Goal: Task Accomplishment & Management: Use online tool/utility

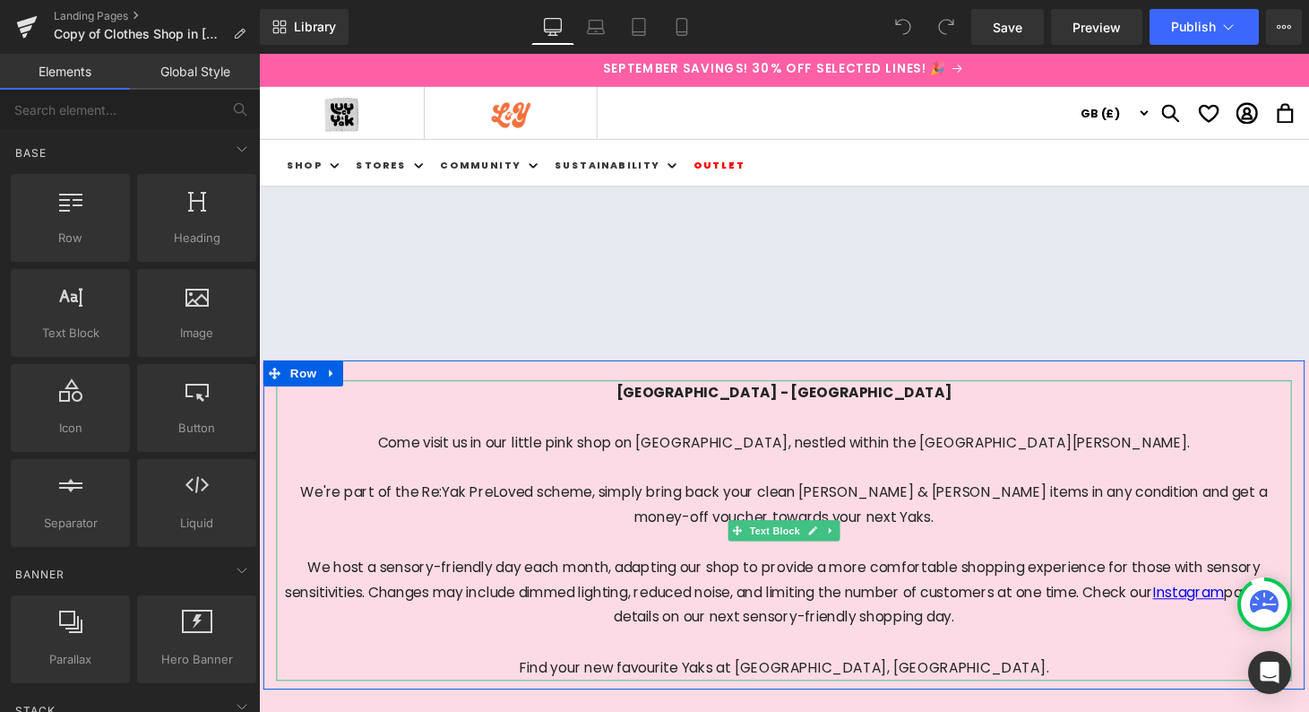
click at [879, 523] on p "Come visit us in our little pink shop on Brighton’s North Road, nestled within …" at bounding box center [801, 572] width 1049 height 258
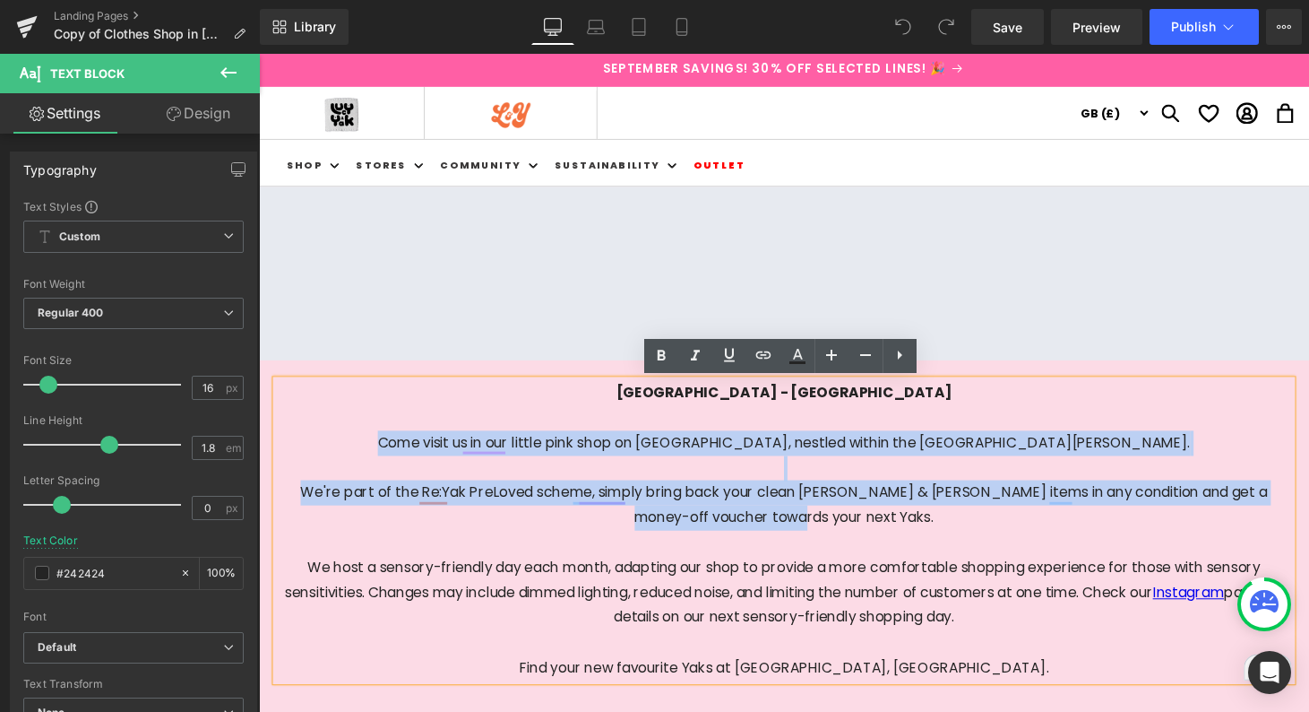
drag, startPoint x: 894, startPoint y: 531, endPoint x: 474, endPoint y: 444, distance: 428.3
click at [474, 444] on p "Come visit us in our little pink shop on Brighton’s North Road, nestled within …" at bounding box center [801, 572] width 1049 height 258
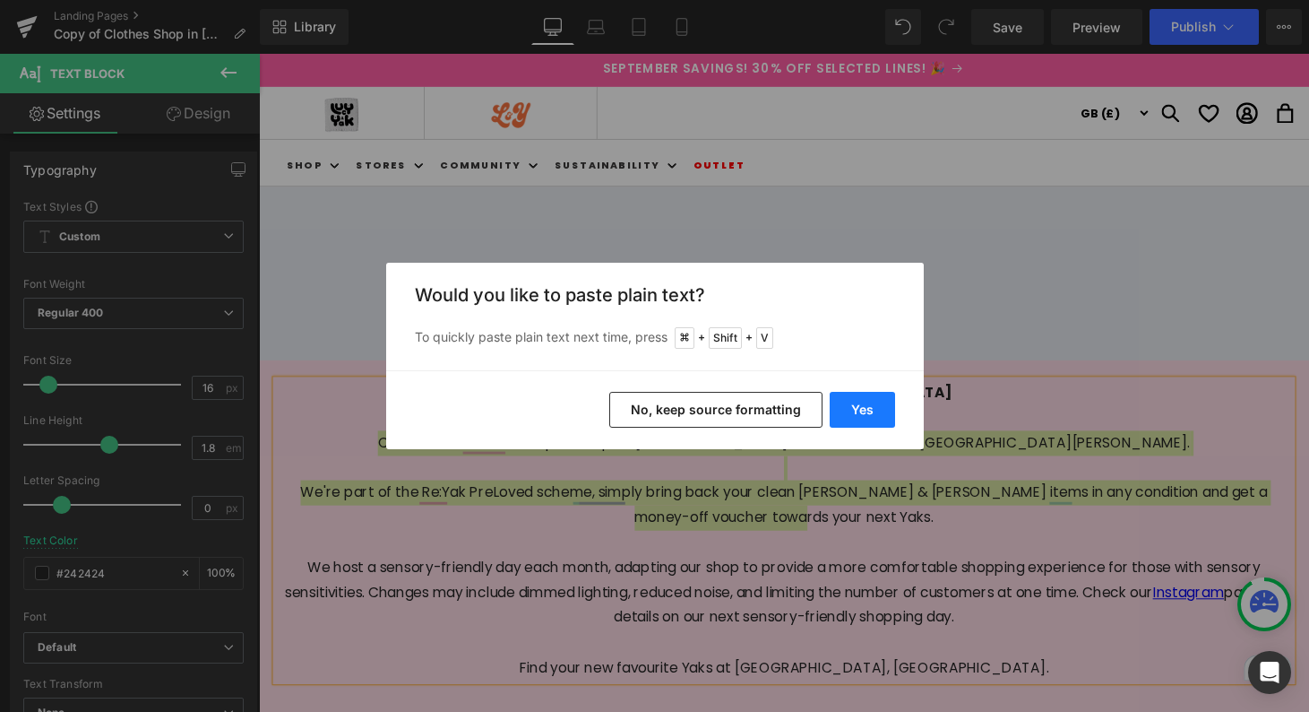
click at [858, 400] on button "Yes" at bounding box center [862, 410] width 65 height 36
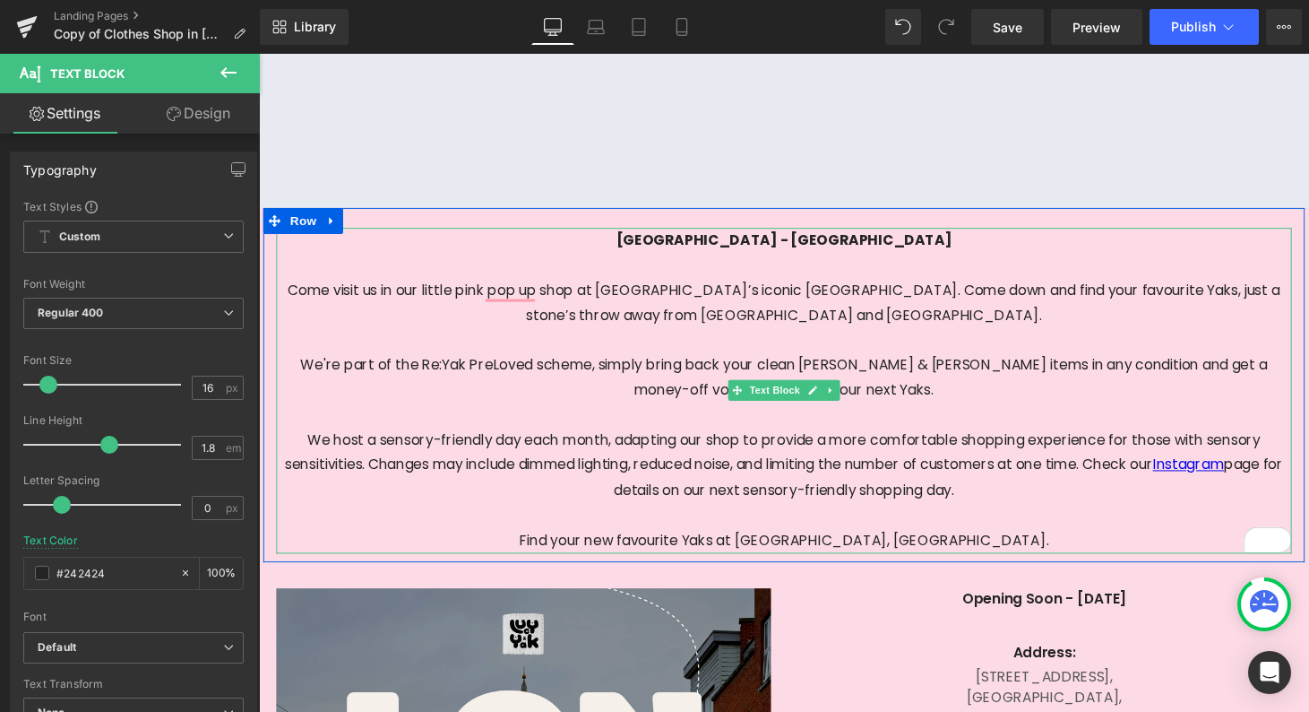
scroll to position [174, 0]
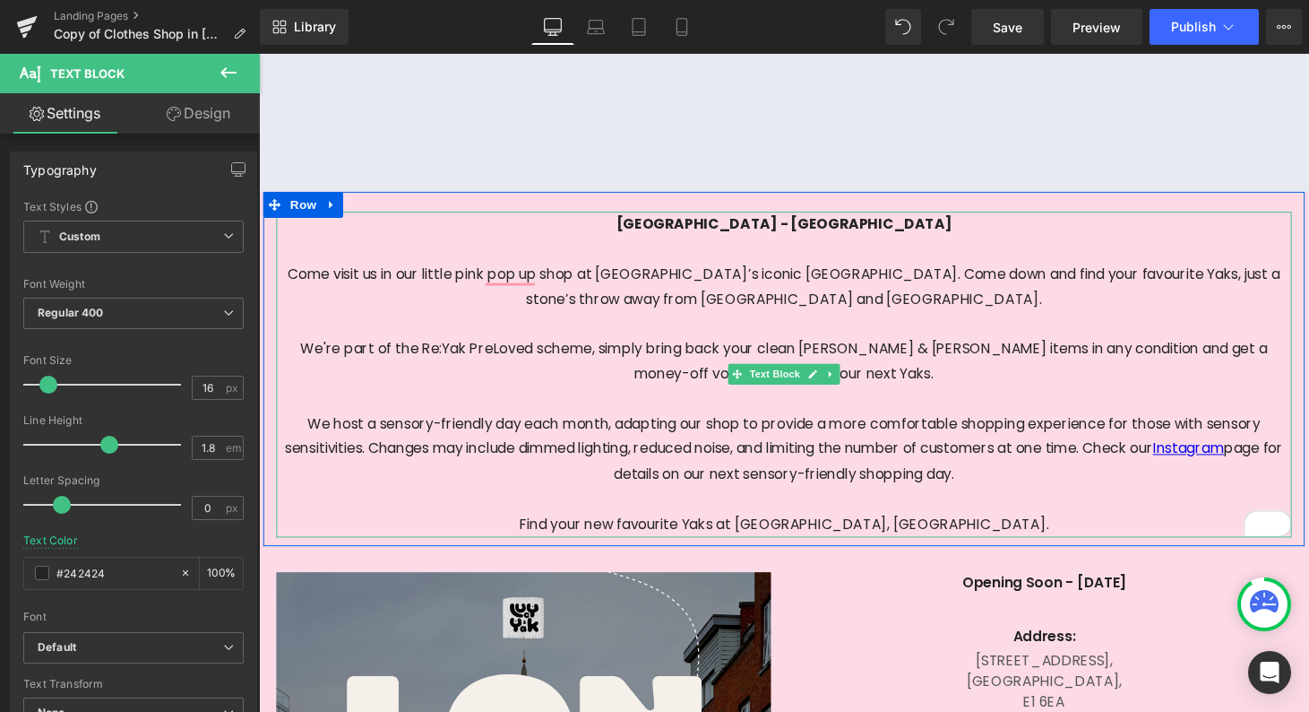
click at [803, 539] on p "We're part of the Re:Yak PreLoved scheme, simply bring back your clean Lucy & Y…" at bounding box center [801, 449] width 1049 height 206
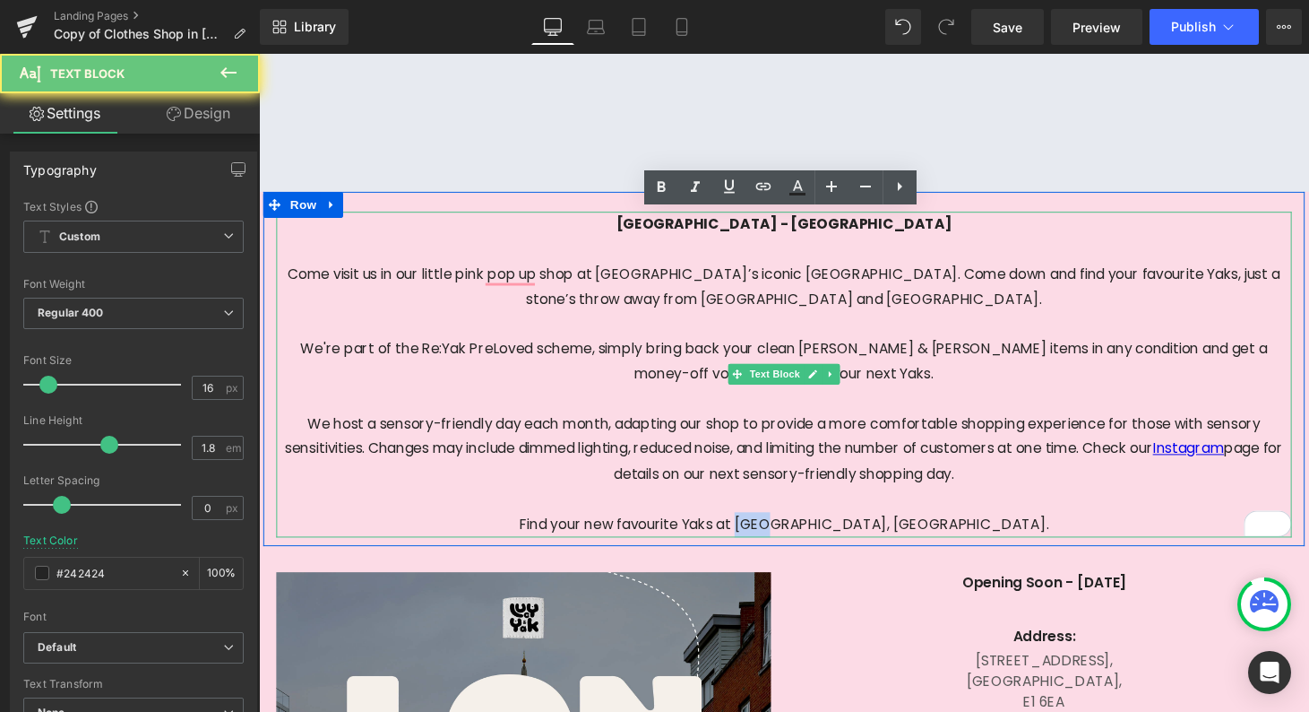
click at [803, 539] on p "We're part of the Re:Yak PreLoved scheme, simply bring back your clean Lucy & Y…" at bounding box center [801, 449] width 1049 height 206
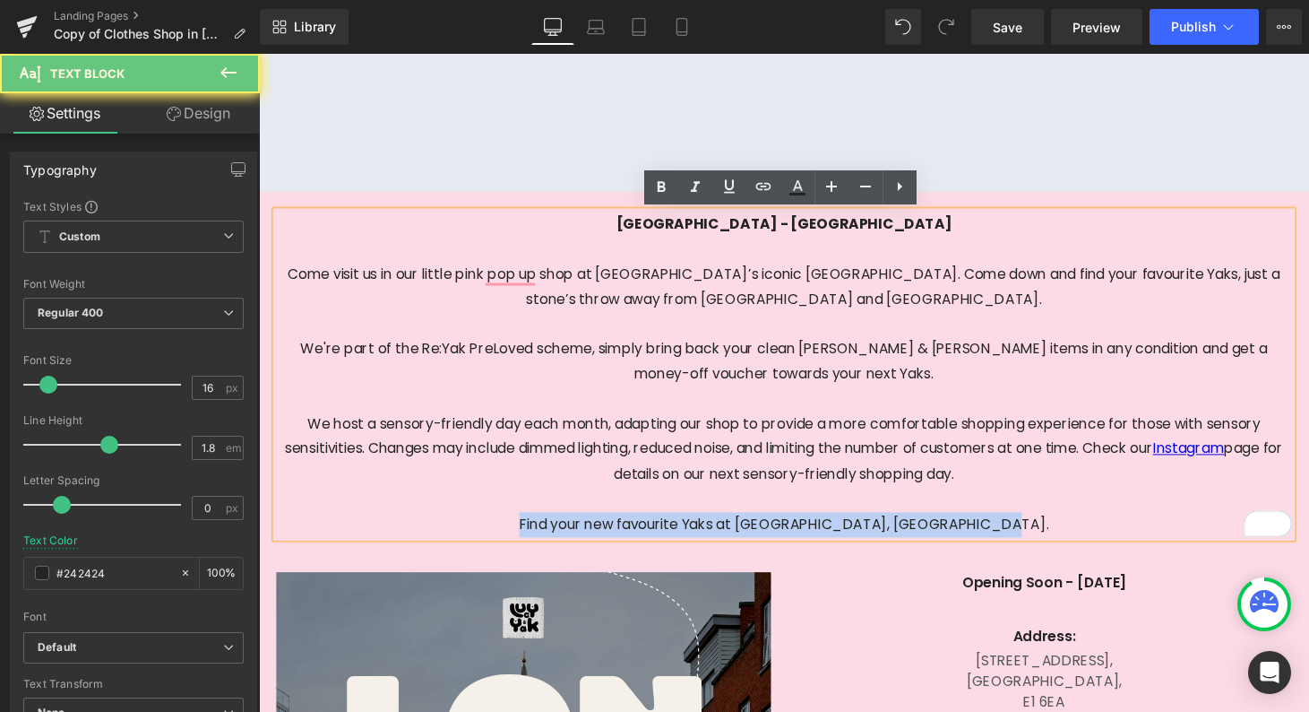
click at [803, 539] on p "We're part of the Re:Yak PreLoved scheme, simply bring back your clean Lucy & Y…" at bounding box center [801, 449] width 1049 height 206
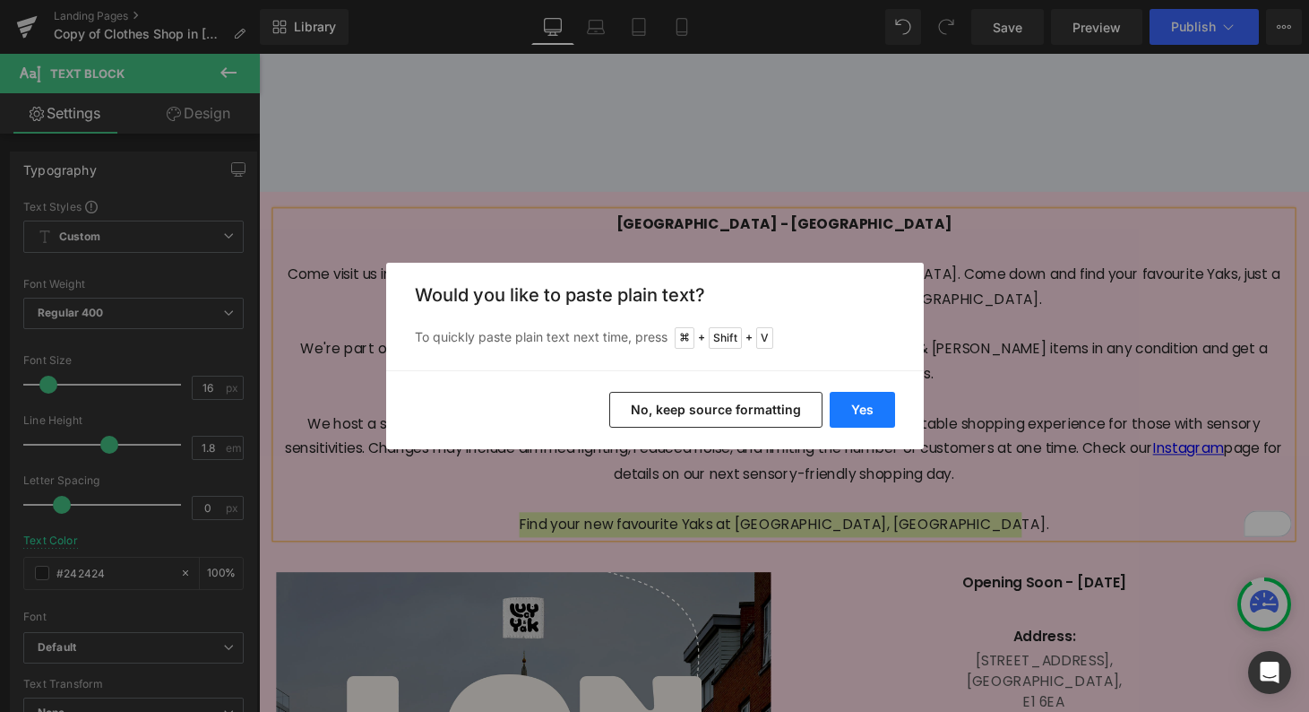
click at [847, 399] on button "Yes" at bounding box center [862, 410] width 65 height 36
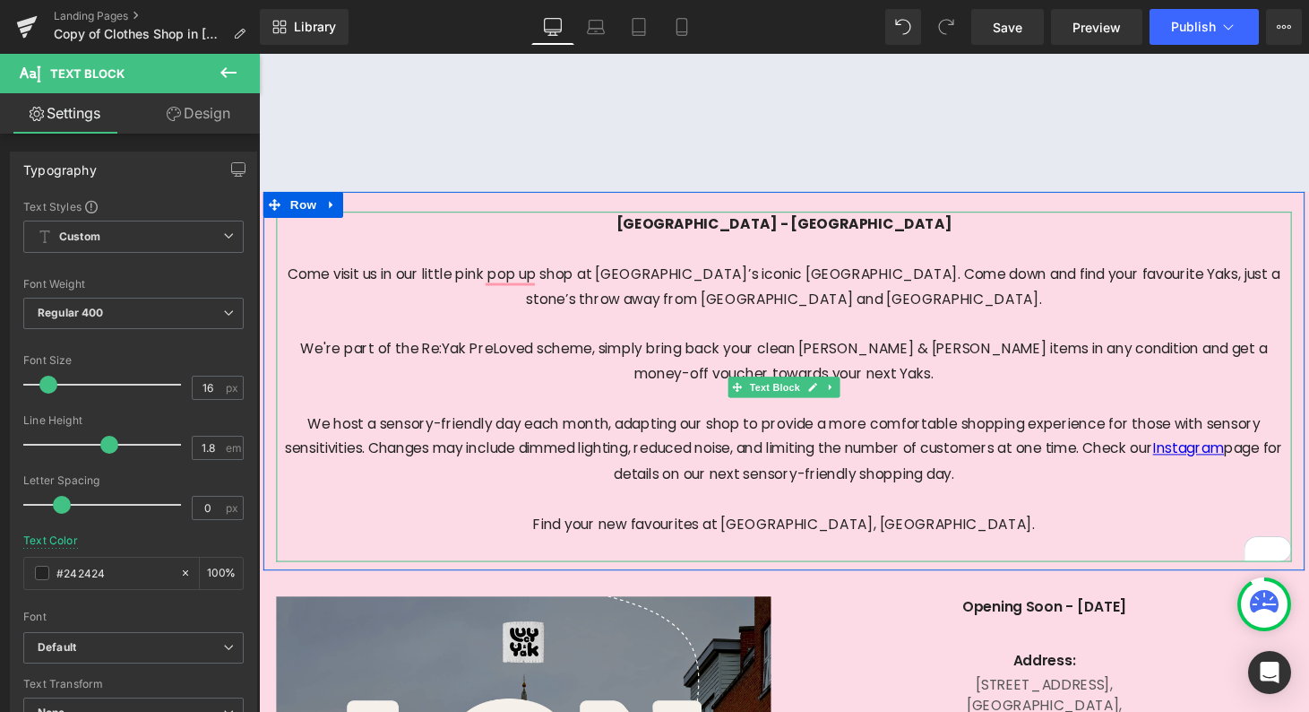
click at [1030, 547] on p "We're part of the Re:Yak PreLoved scheme, simply bring back your clean Lucy & Y…" at bounding box center [801, 449] width 1049 height 206
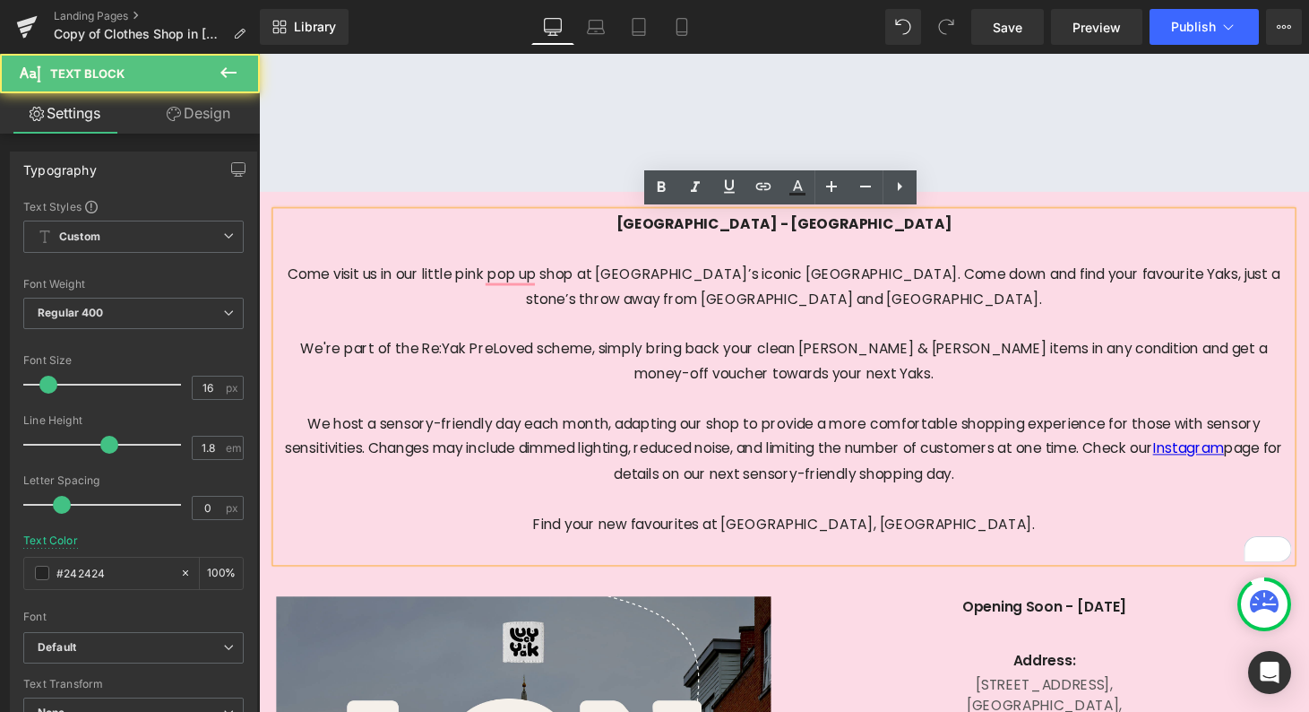
click at [989, 568] on p "To enrich screen reader interactions, please activate Accessibility in Grammarl…" at bounding box center [801, 566] width 1049 height 26
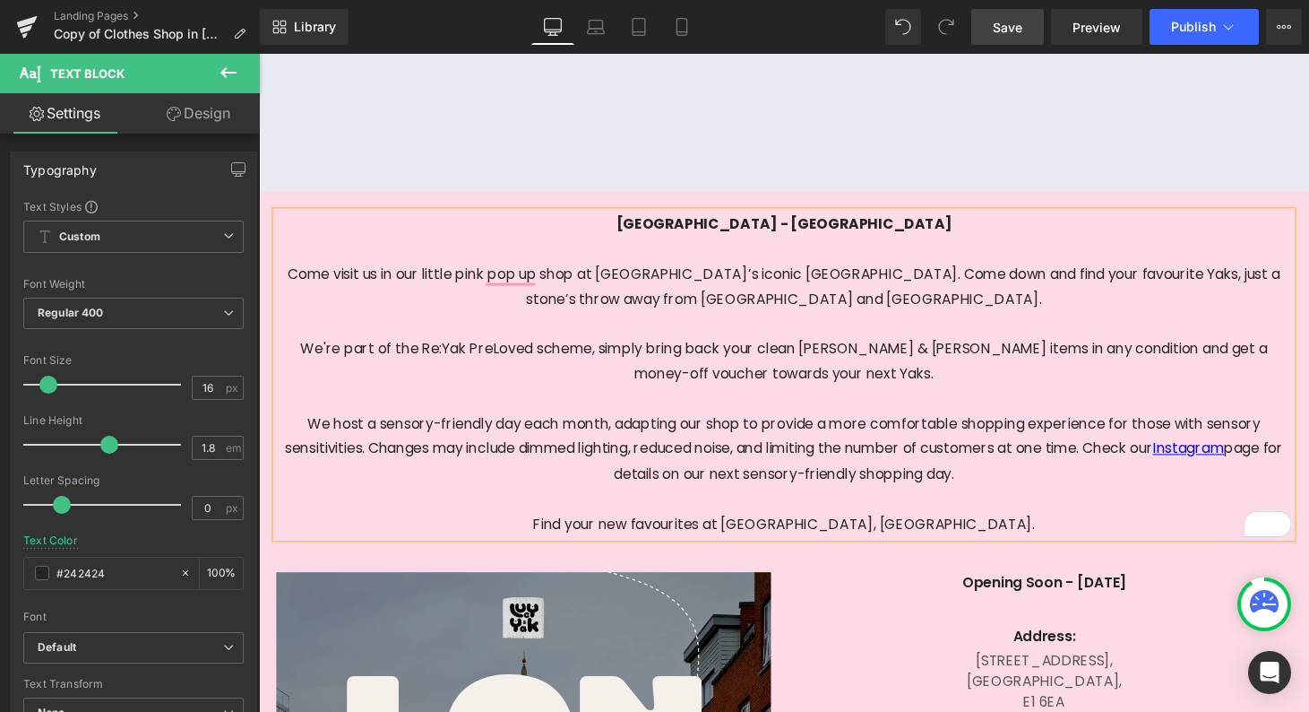
click at [1021, 23] on span "Save" at bounding box center [1008, 27] width 30 height 19
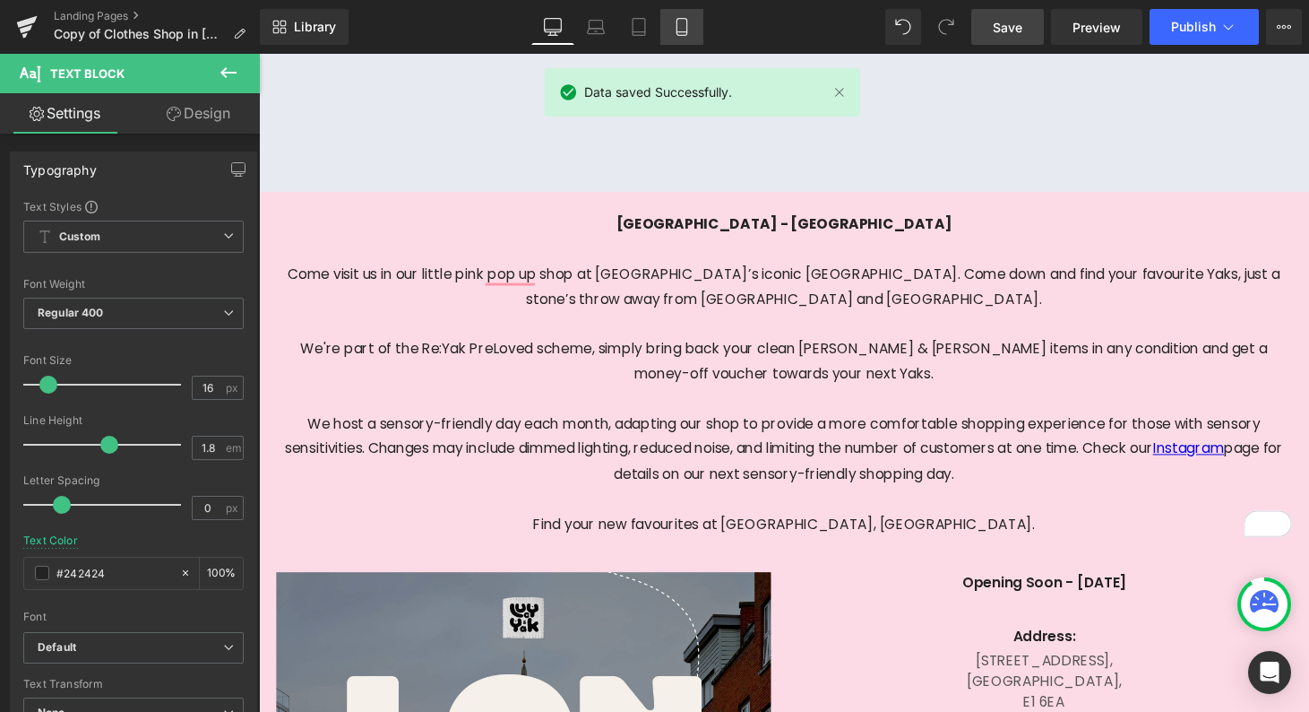
click at [677, 27] on icon at bounding box center [682, 27] width 10 height 17
type input "100"
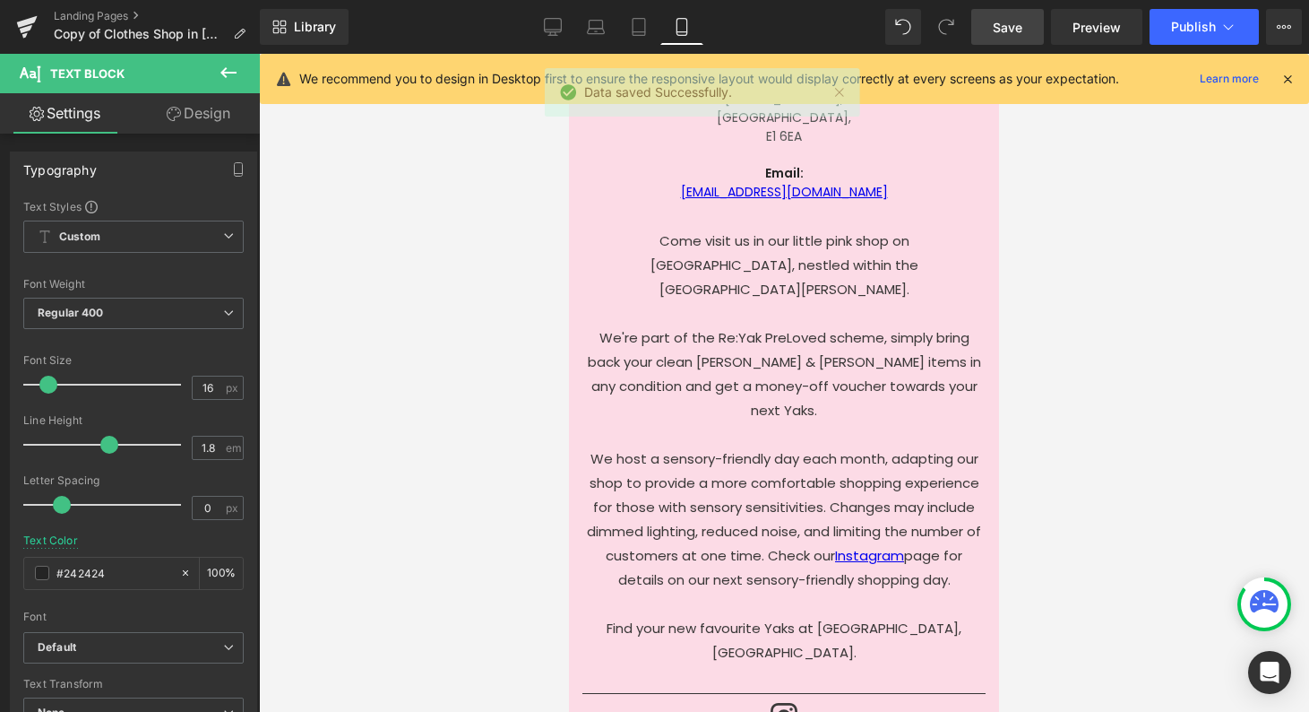
scroll to position [988, 0]
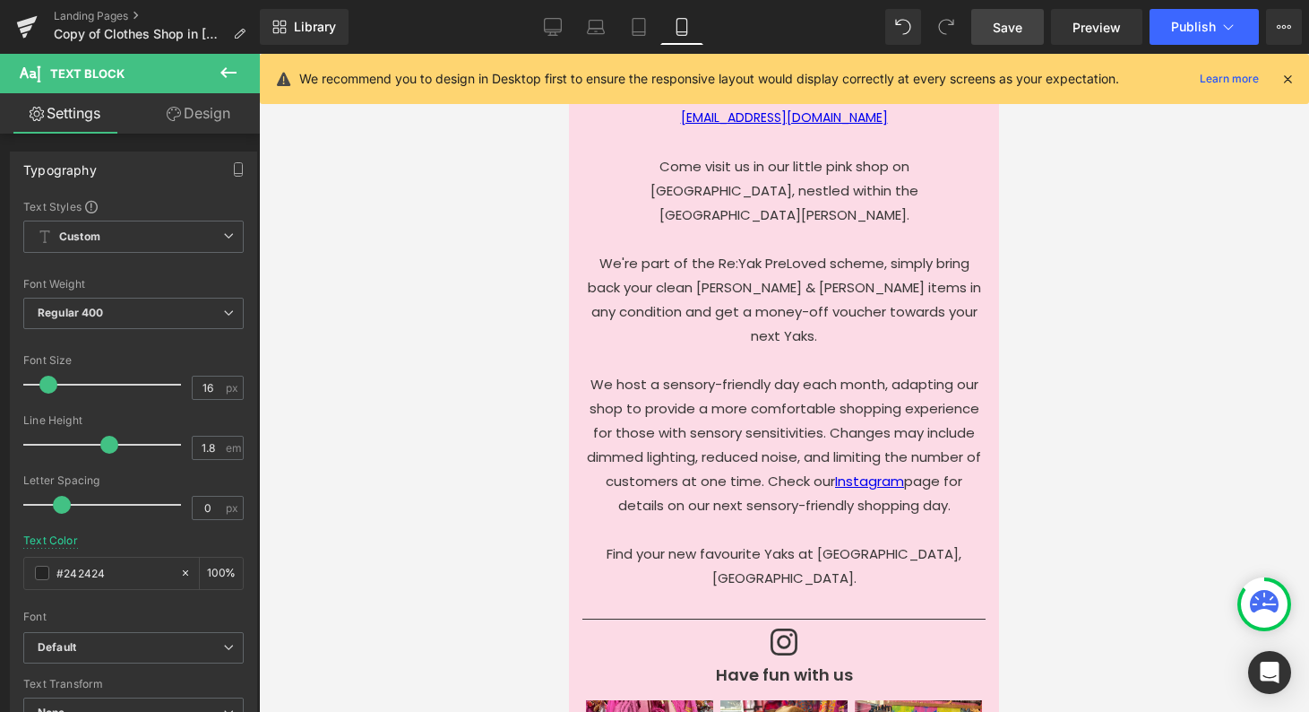
click at [784, 502] on p "Come visit us in our little pink shop on Brighton’s North Road, nestled within …" at bounding box center [784, 372] width 394 height 436
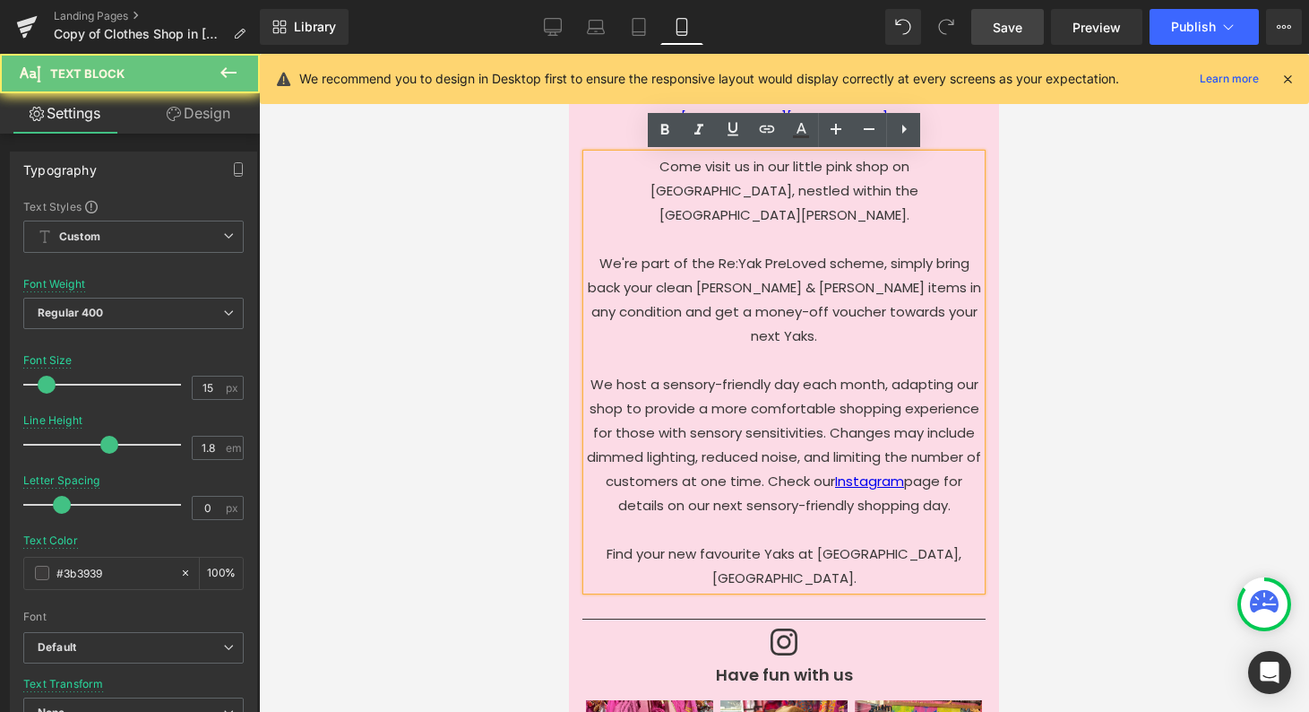
click at [784, 502] on p "Come visit us in our little pink shop on Brighton’s North Road, nestled within …" at bounding box center [784, 372] width 394 height 436
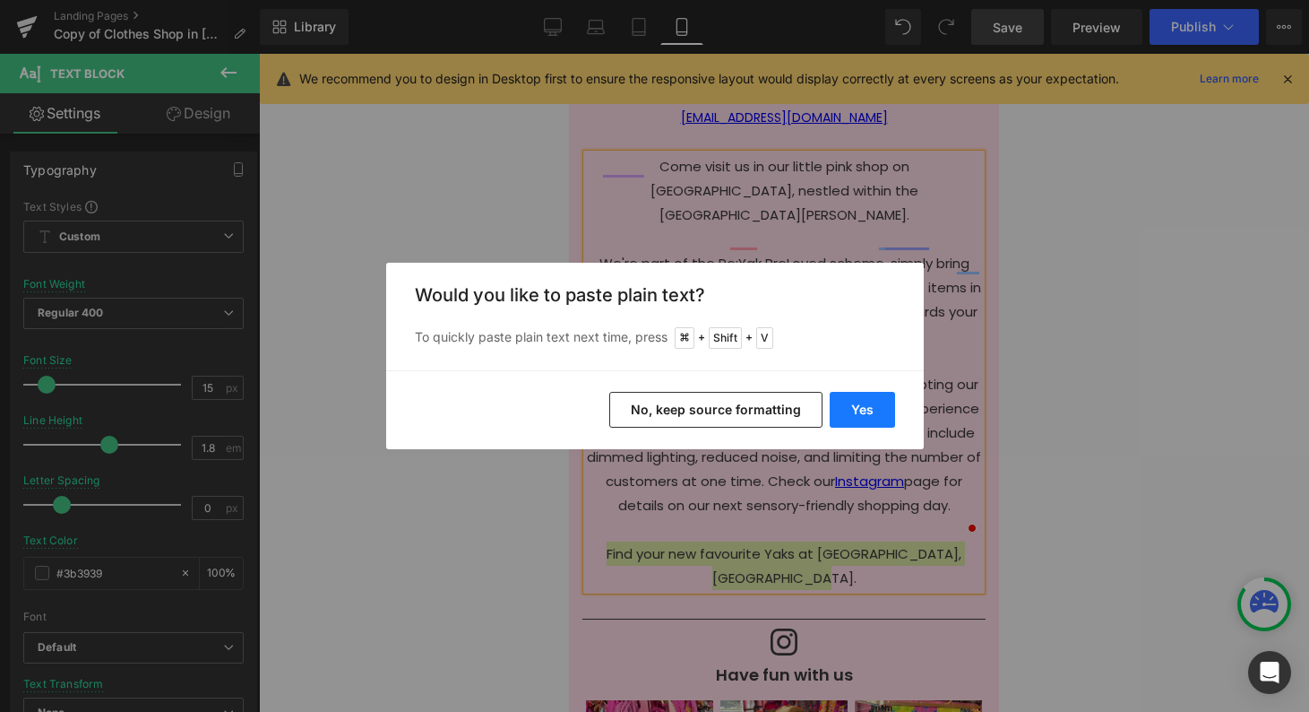
click at [865, 397] on button "Yes" at bounding box center [862, 410] width 65 height 36
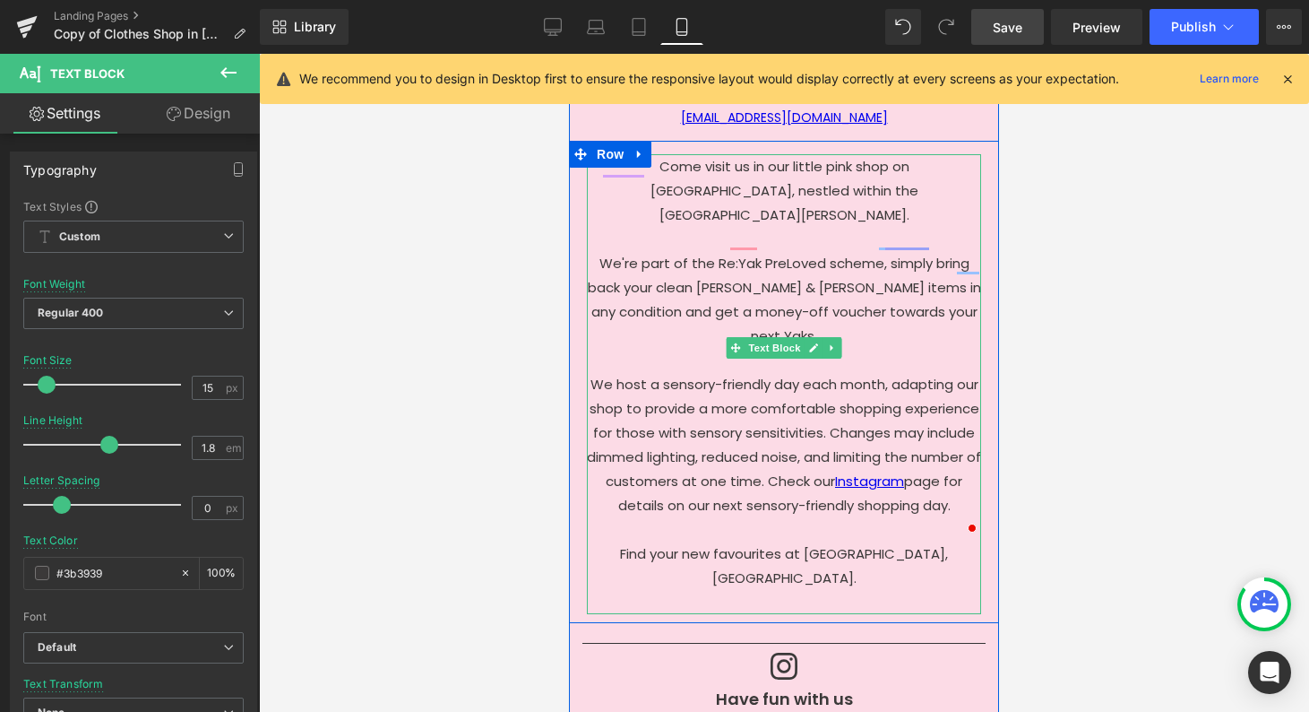
click at [816, 590] on p "To enrich screen reader interactions, please activate Accessibility in Grammarl…" at bounding box center [784, 602] width 394 height 24
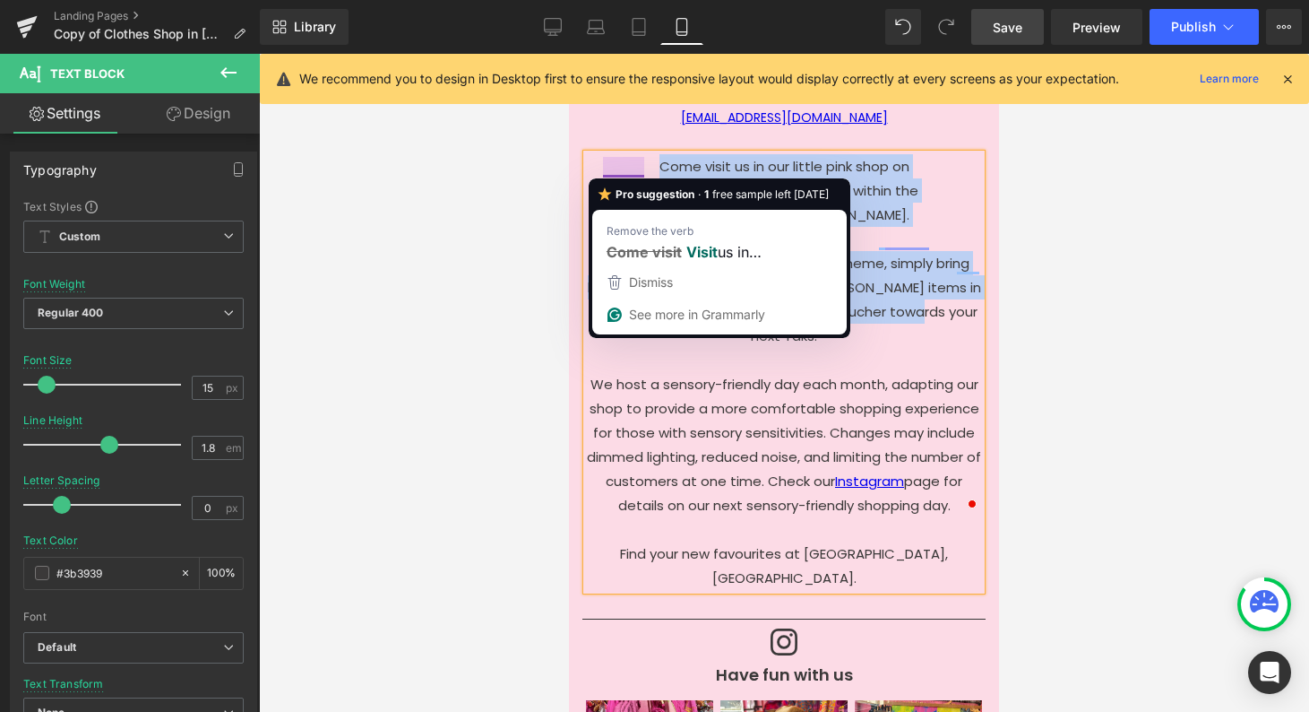
drag, startPoint x: 953, startPoint y: 288, endPoint x: 600, endPoint y: 162, distance: 373.9
click at [600, 162] on p "Come visit us in our little pink shop on Brighton’s North Road, nestled within …" at bounding box center [784, 372] width 394 height 436
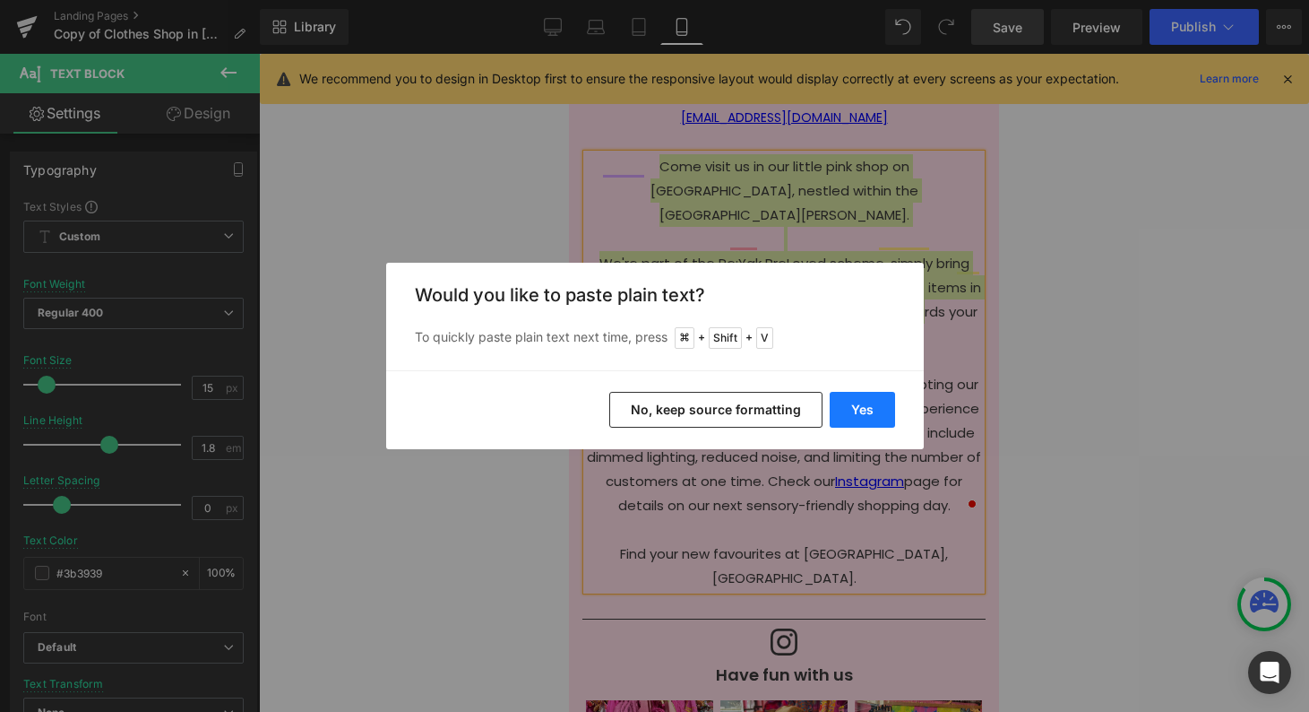
click at [860, 406] on button "Yes" at bounding box center [862, 410] width 65 height 36
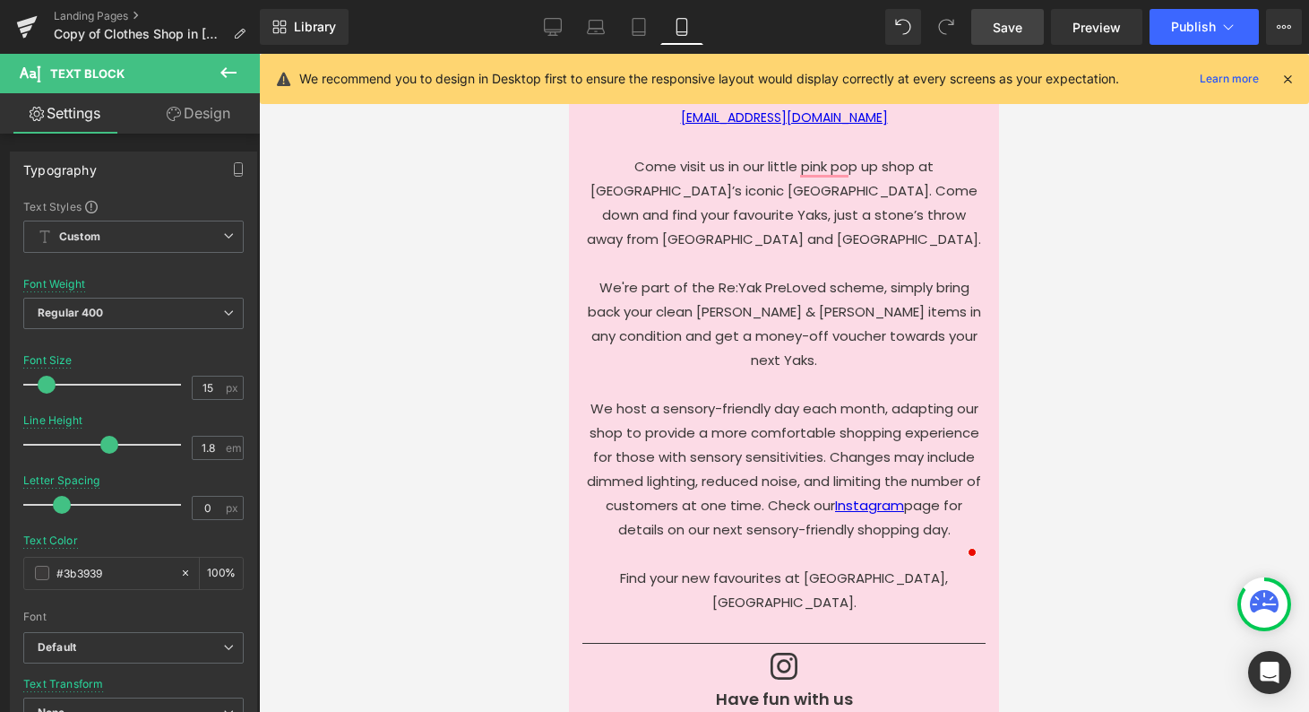
click at [1014, 30] on span "Save" at bounding box center [1008, 27] width 30 height 19
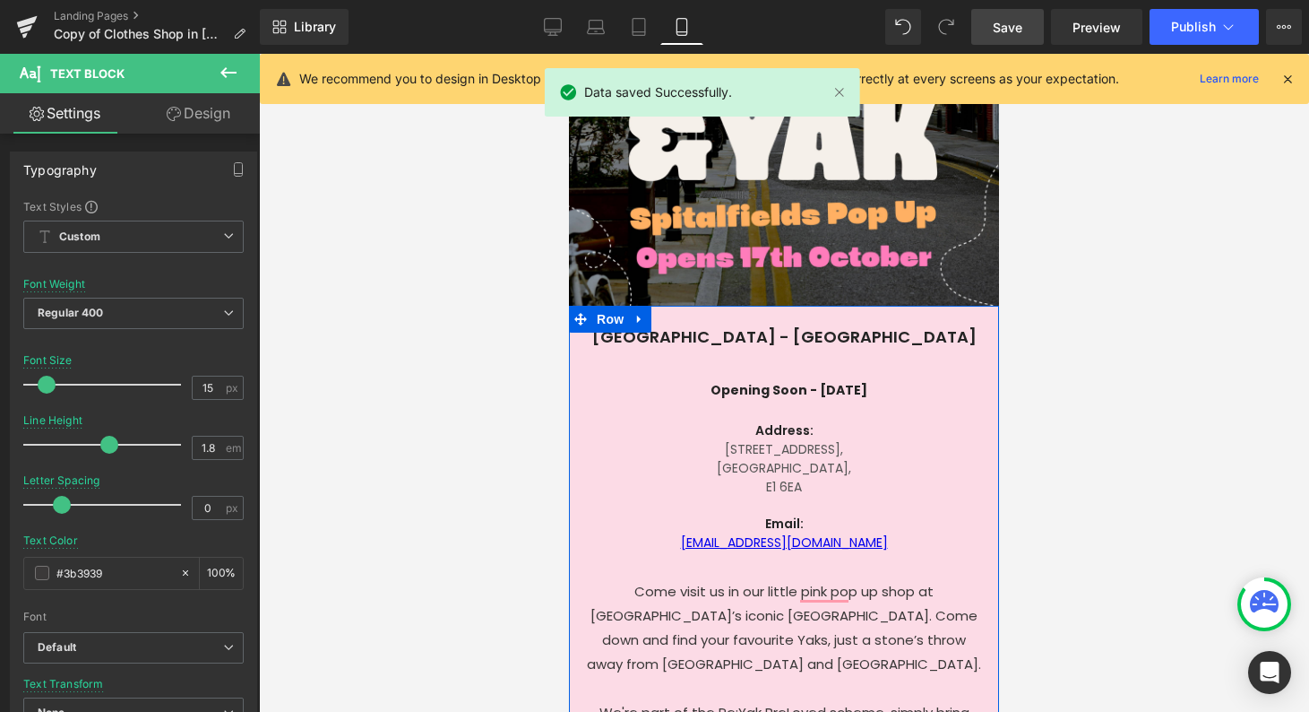
scroll to position [544, 0]
